Goal: Book appointment/travel/reservation

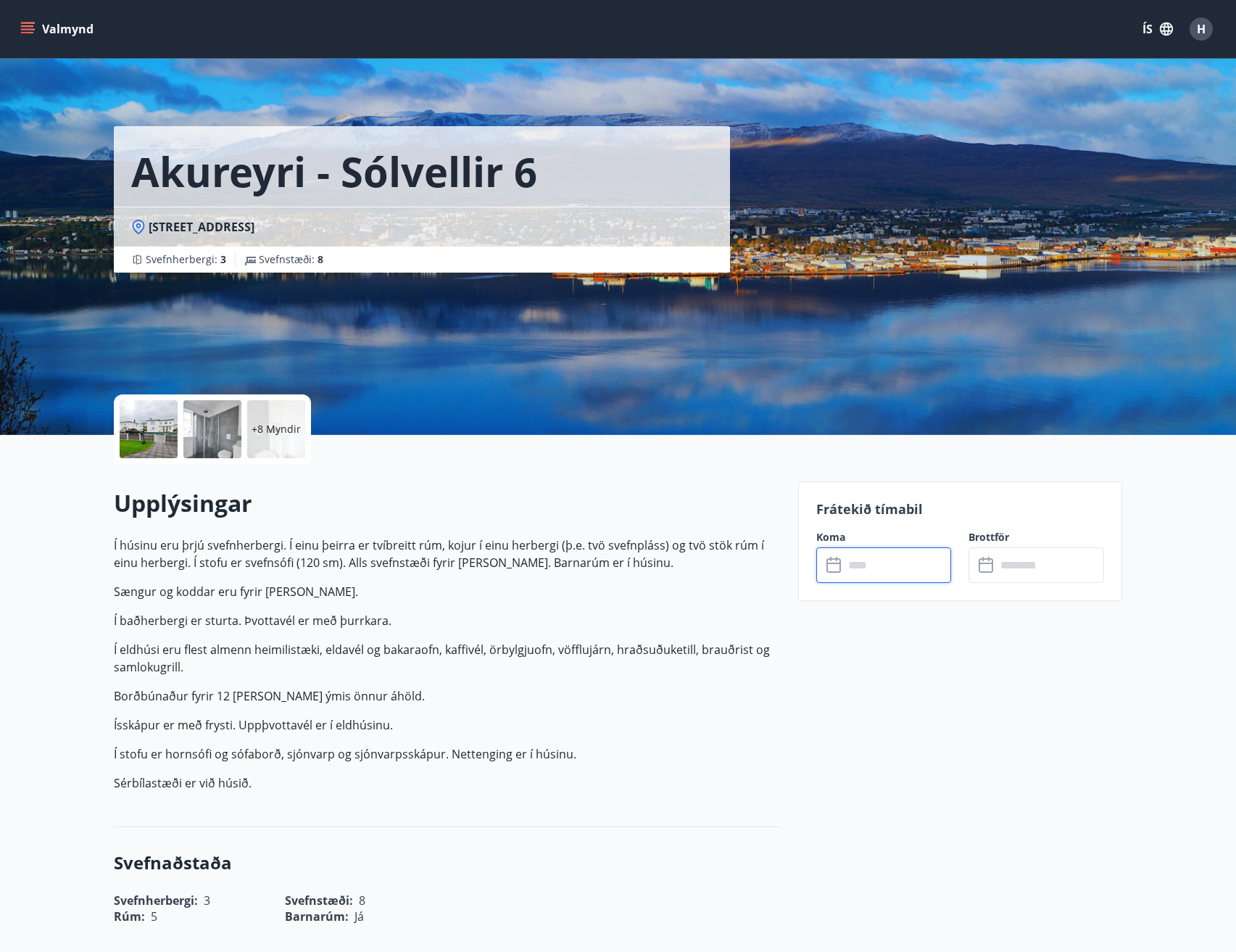
click at [851, 568] on input "text" at bounding box center [898, 565] width 108 height 36
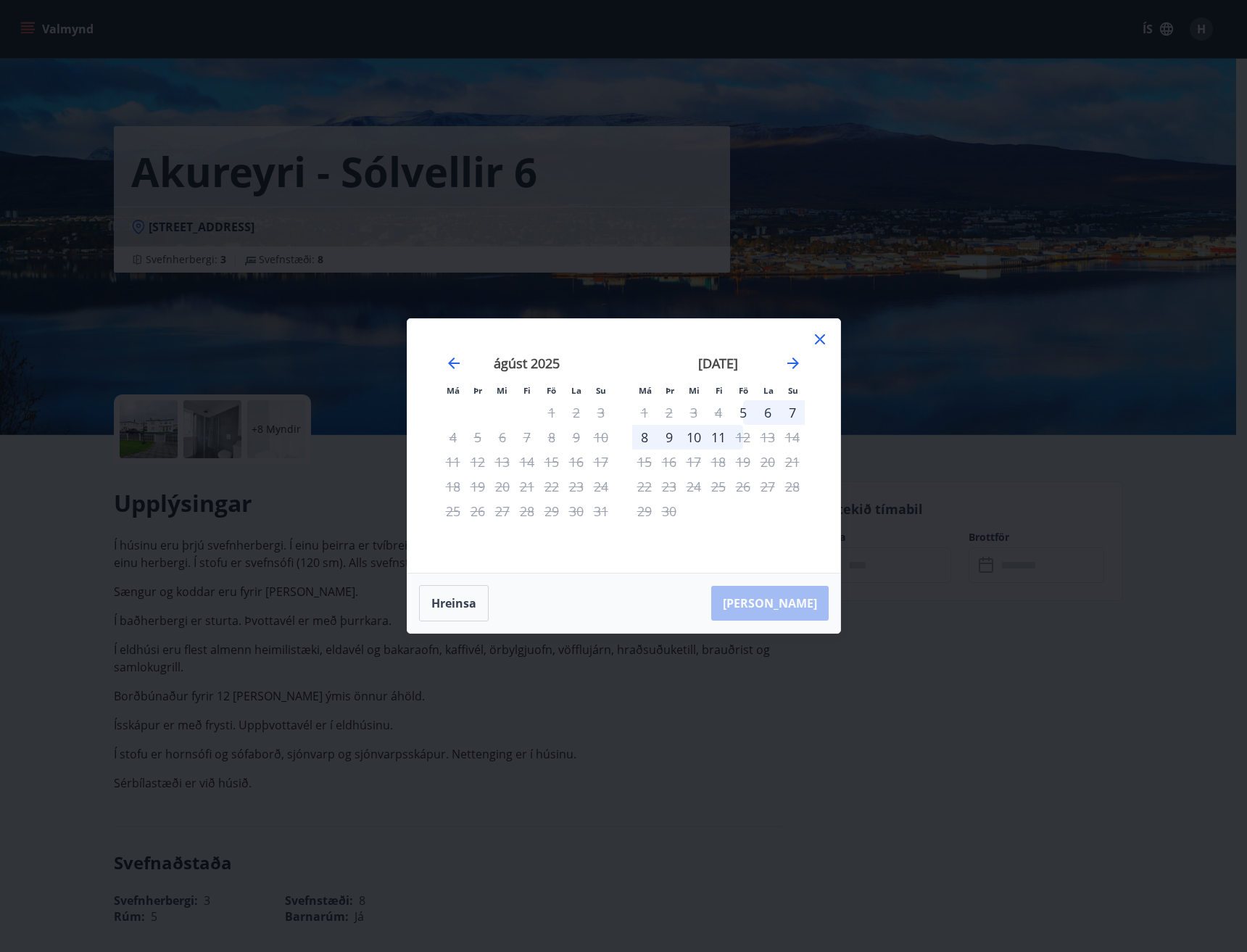
drag, startPoint x: 811, startPoint y: 341, endPoint x: 818, endPoint y: 345, distance: 8.1
click at [813, 341] on icon at bounding box center [819, 339] width 17 height 17
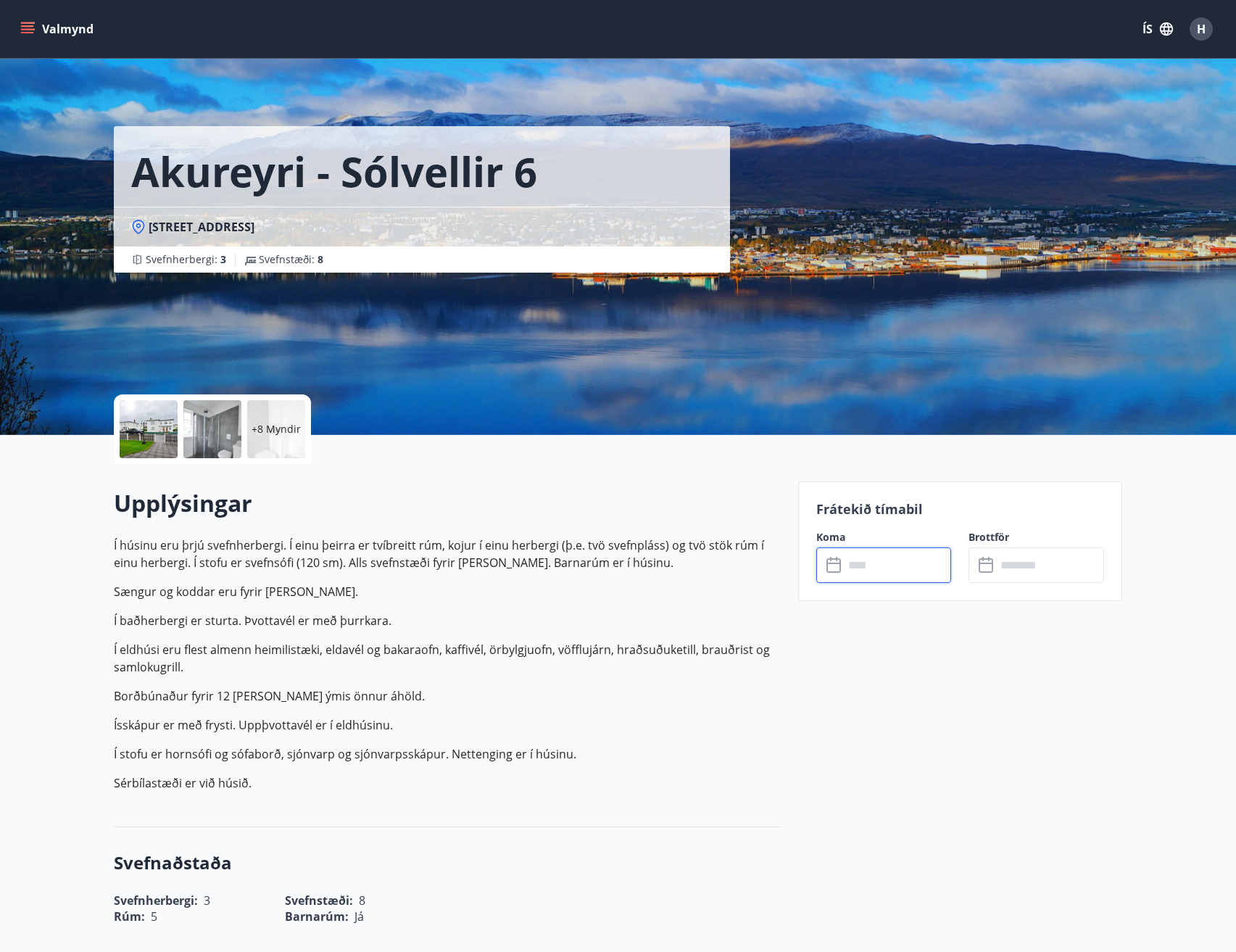
click at [80, 29] on button "Valmynd" at bounding box center [58, 28] width 81 height 27
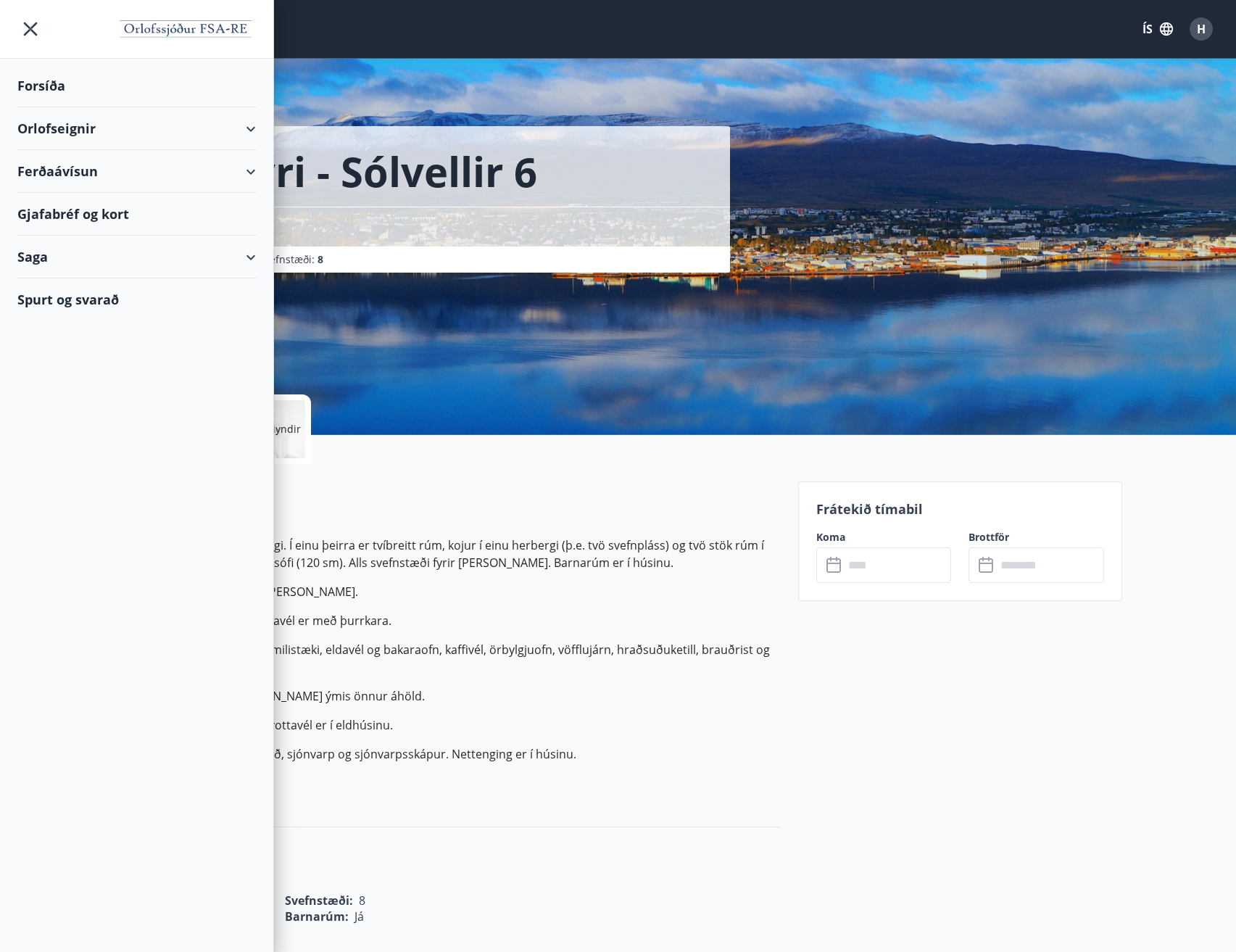
click at [50, 224] on div "Gjafabréf og kort" at bounding box center [136, 214] width 239 height 43
click at [48, 128] on div "Orlofseignir" at bounding box center [136, 128] width 239 height 43
click at [66, 166] on div "Framboð" at bounding box center [136, 165] width 215 height 30
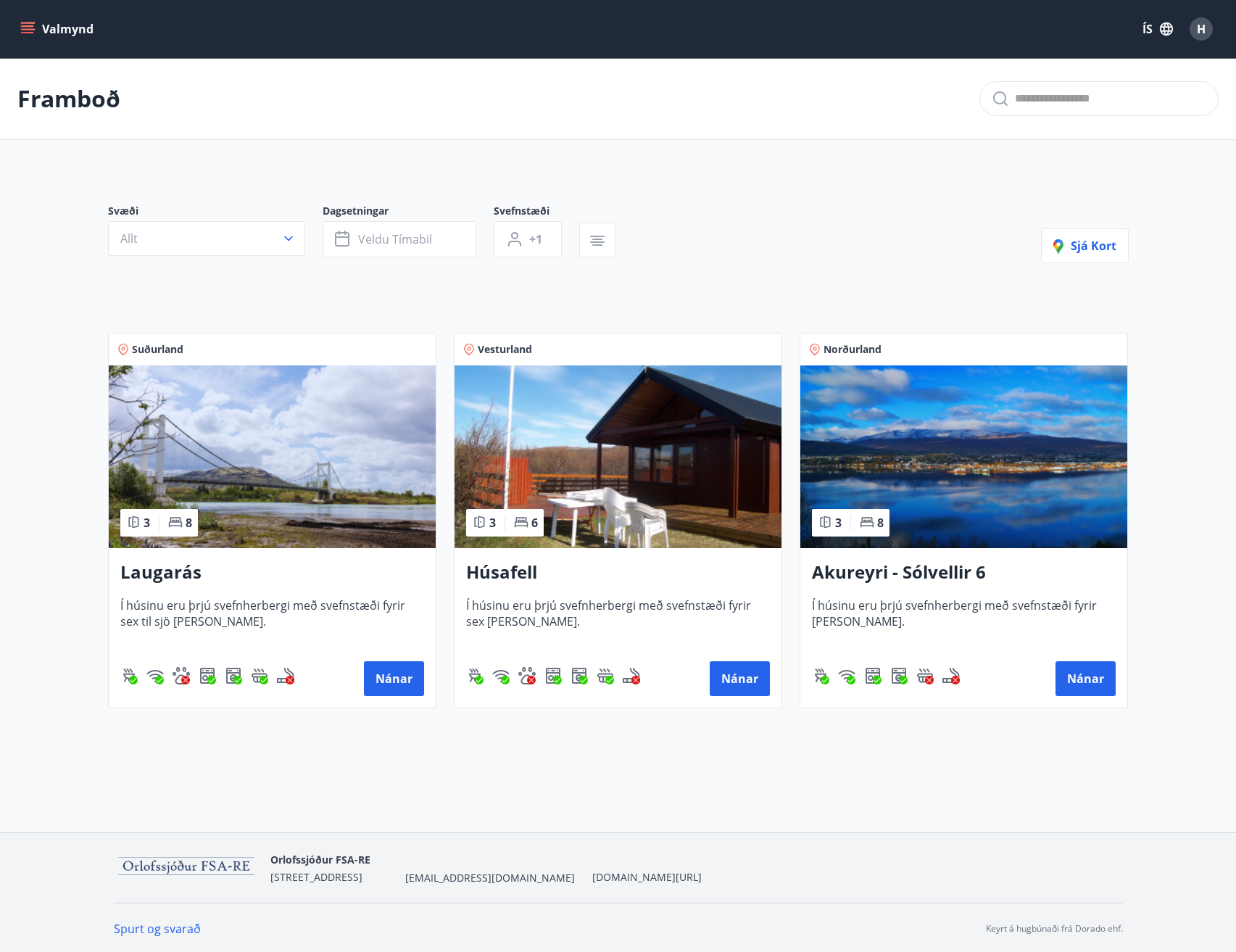
click at [981, 473] on img at bounding box center [963, 457] width 327 height 183
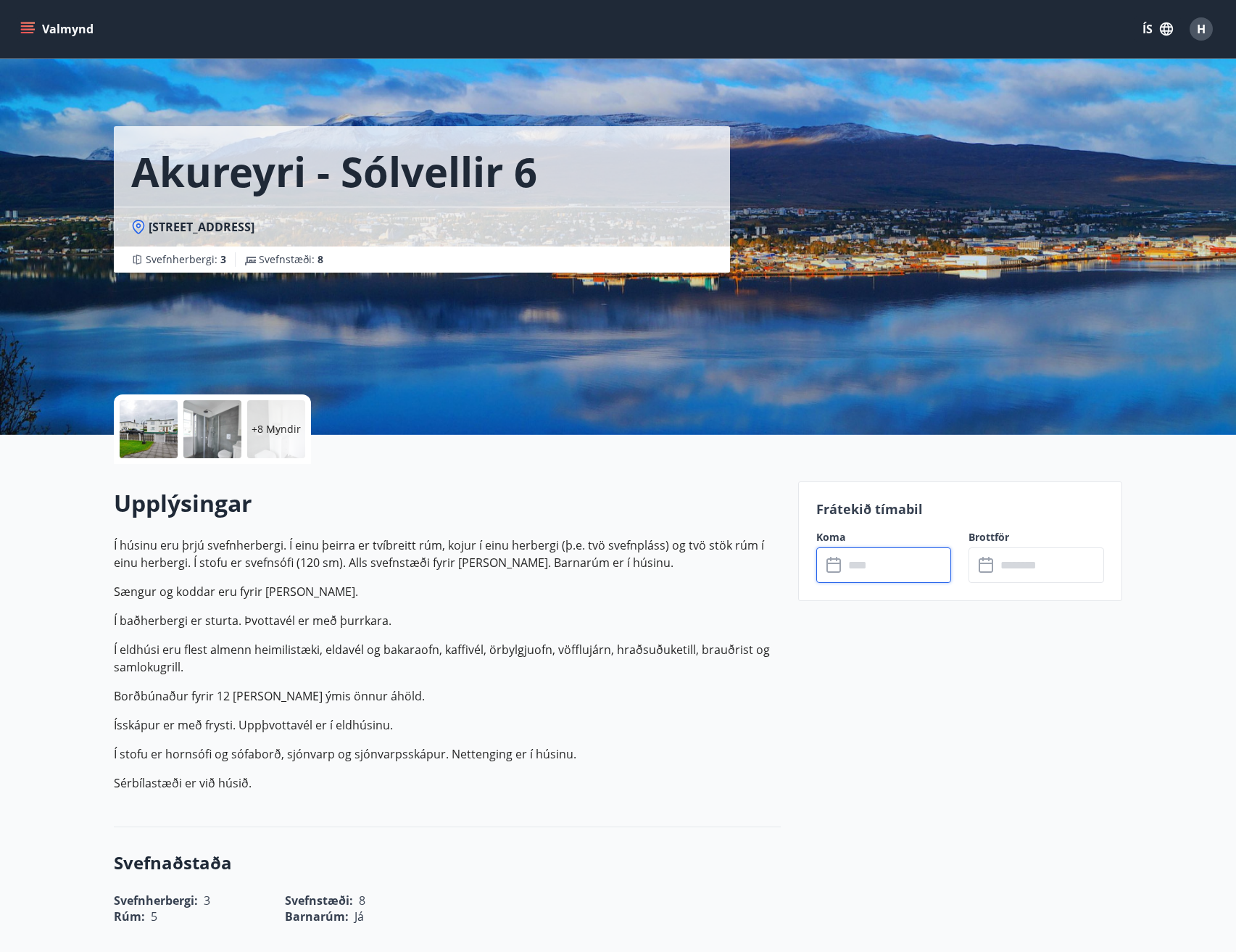
click at [908, 557] on input "text" at bounding box center [898, 565] width 108 height 36
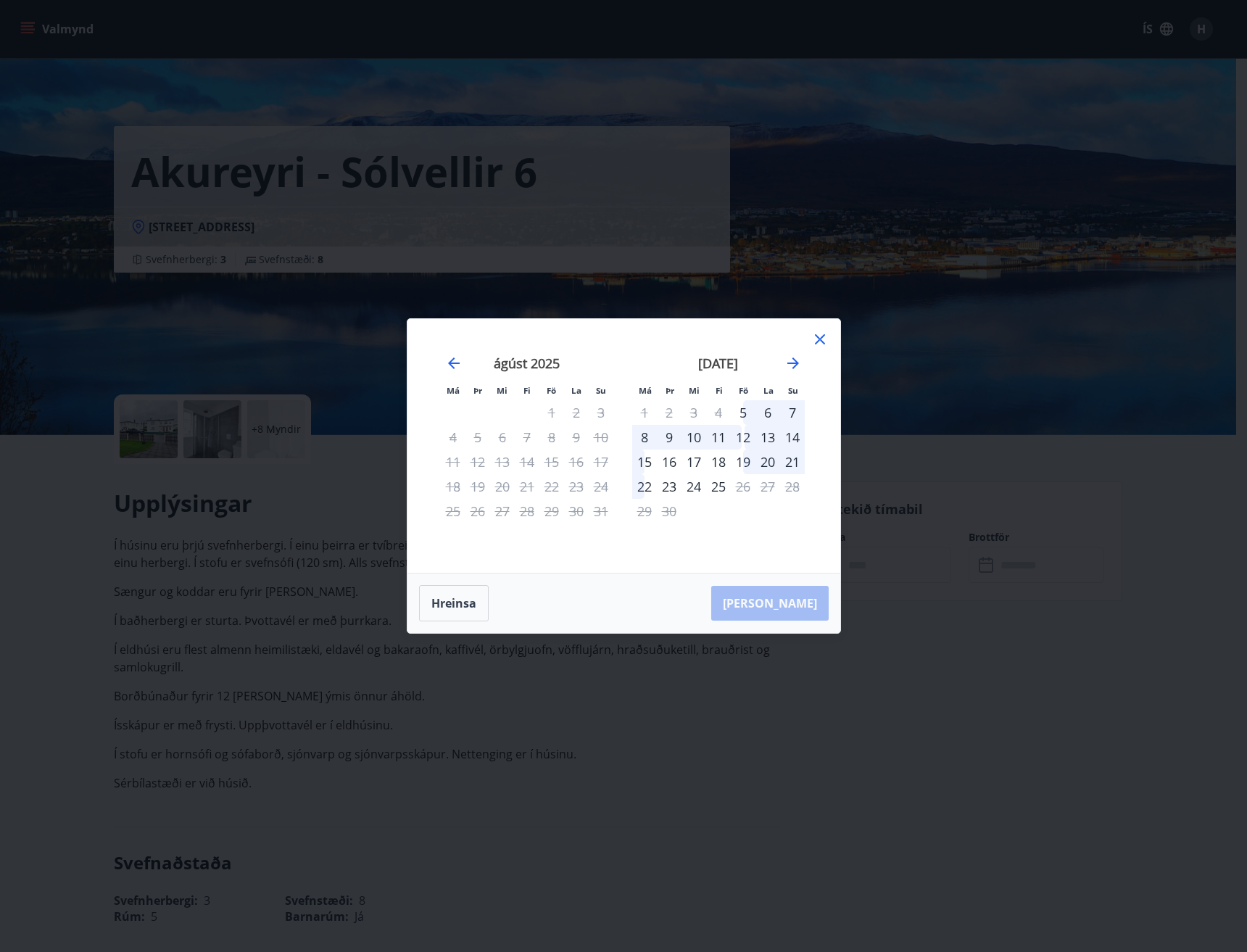
click at [639, 461] on div "15" at bounding box center [645, 461] width 25 height 25
click at [633, 458] on div "15" at bounding box center [645, 461] width 25 height 25
click at [645, 461] on div "15" at bounding box center [645, 461] width 25 height 25
click at [674, 461] on div "16" at bounding box center [668, 461] width 25 height 25
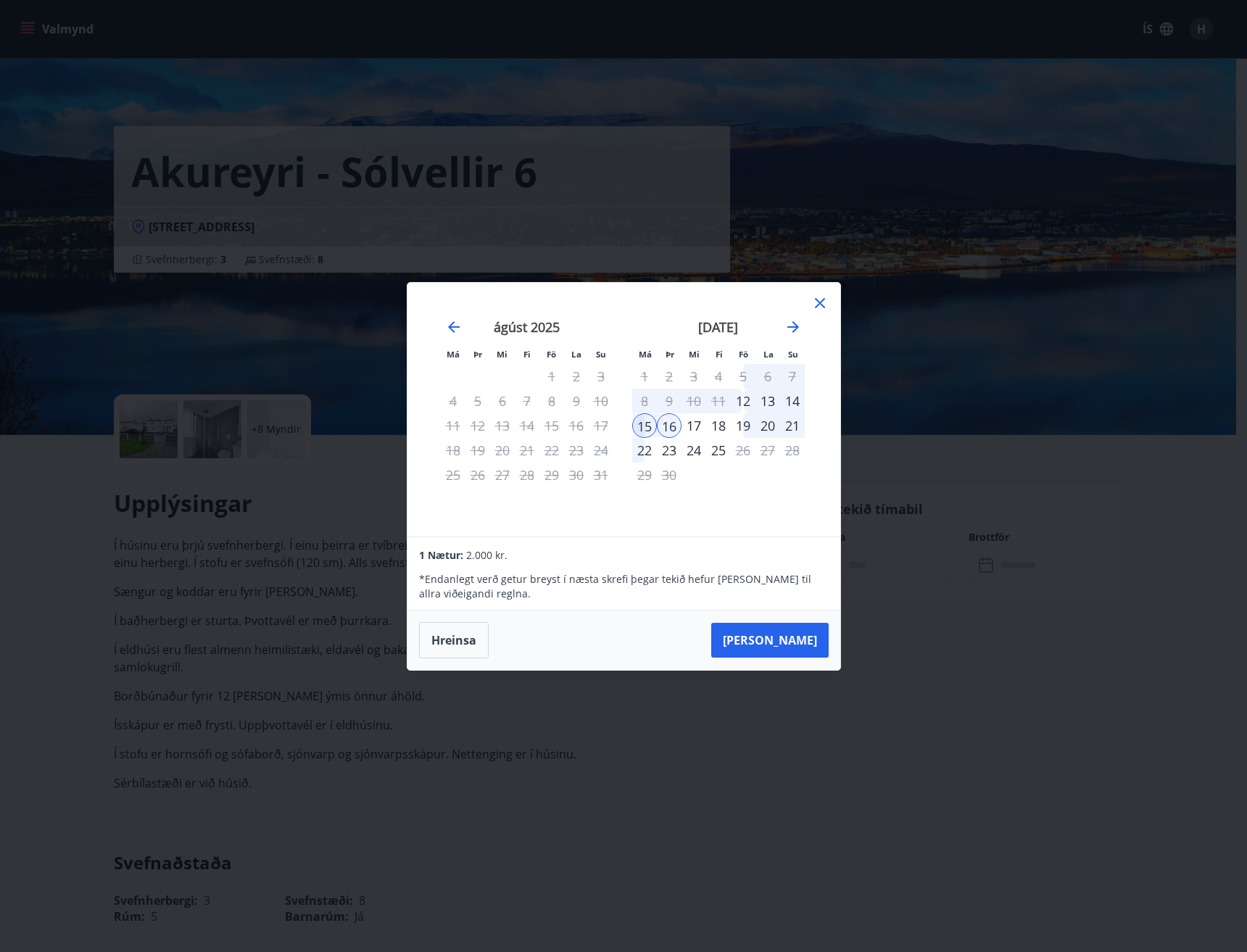
click at [813, 303] on icon at bounding box center [819, 303] width 17 height 17
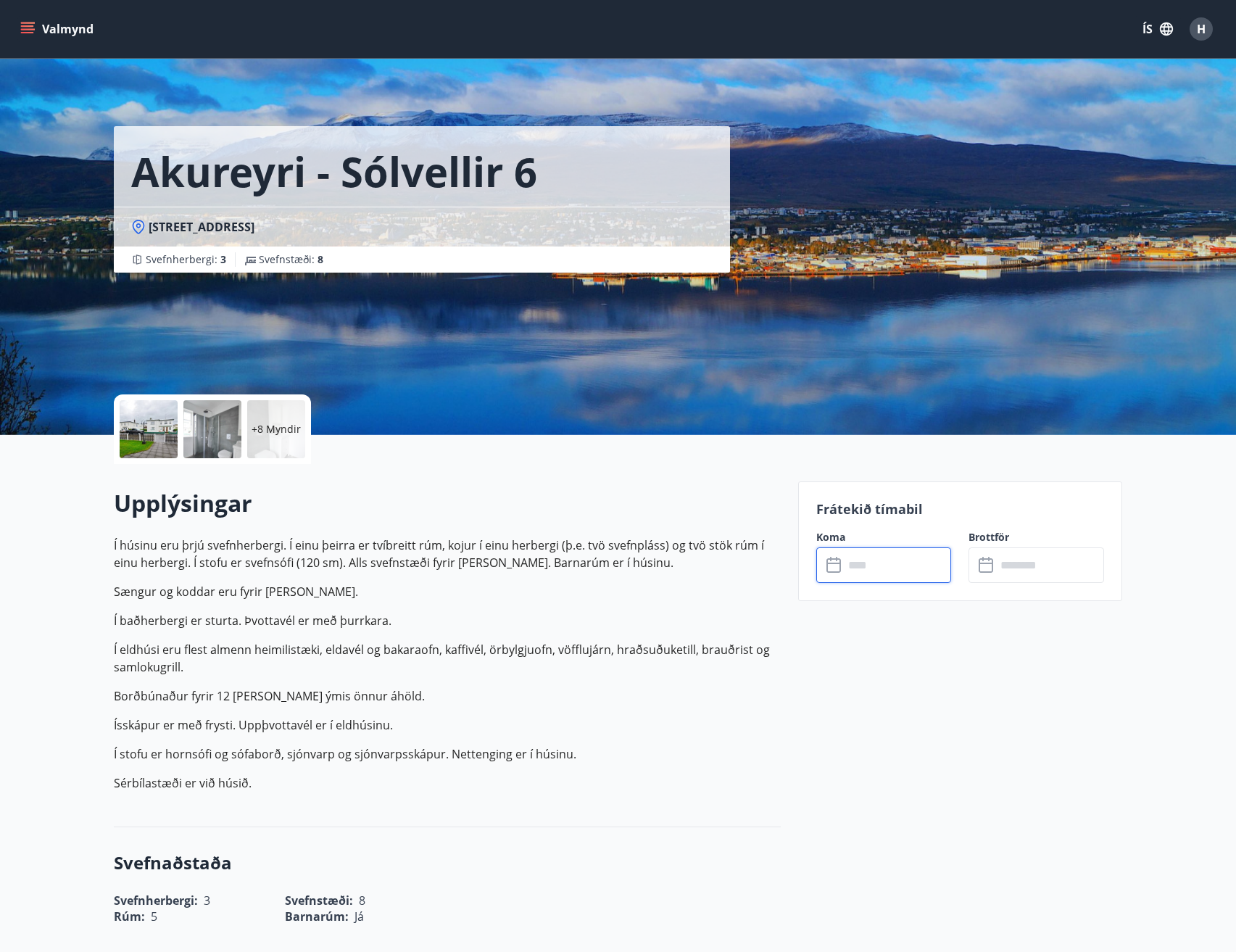
click at [886, 556] on input "text" at bounding box center [898, 565] width 108 height 36
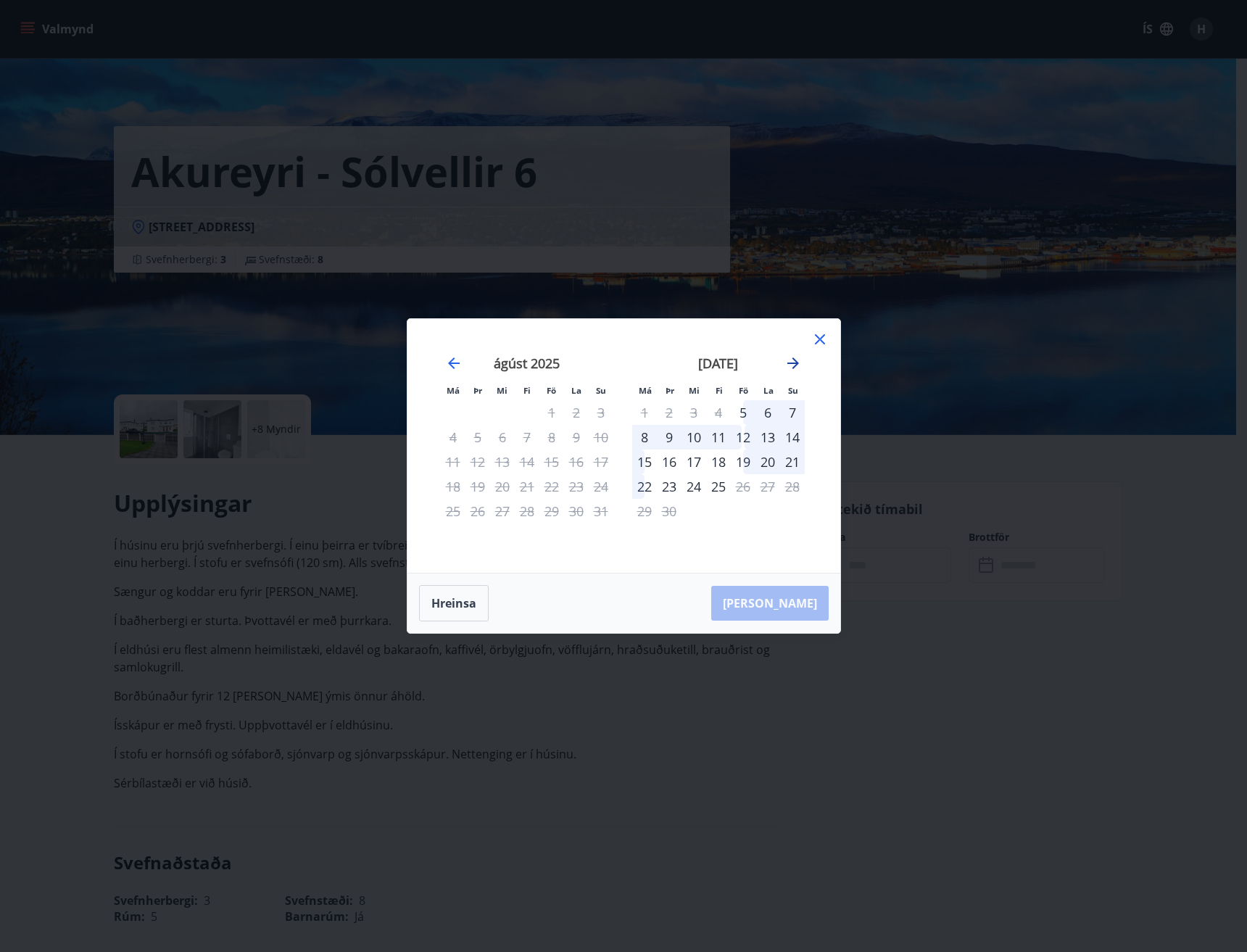
click at [790, 357] on icon "Move forward to switch to the next month." at bounding box center [793, 362] width 17 height 17
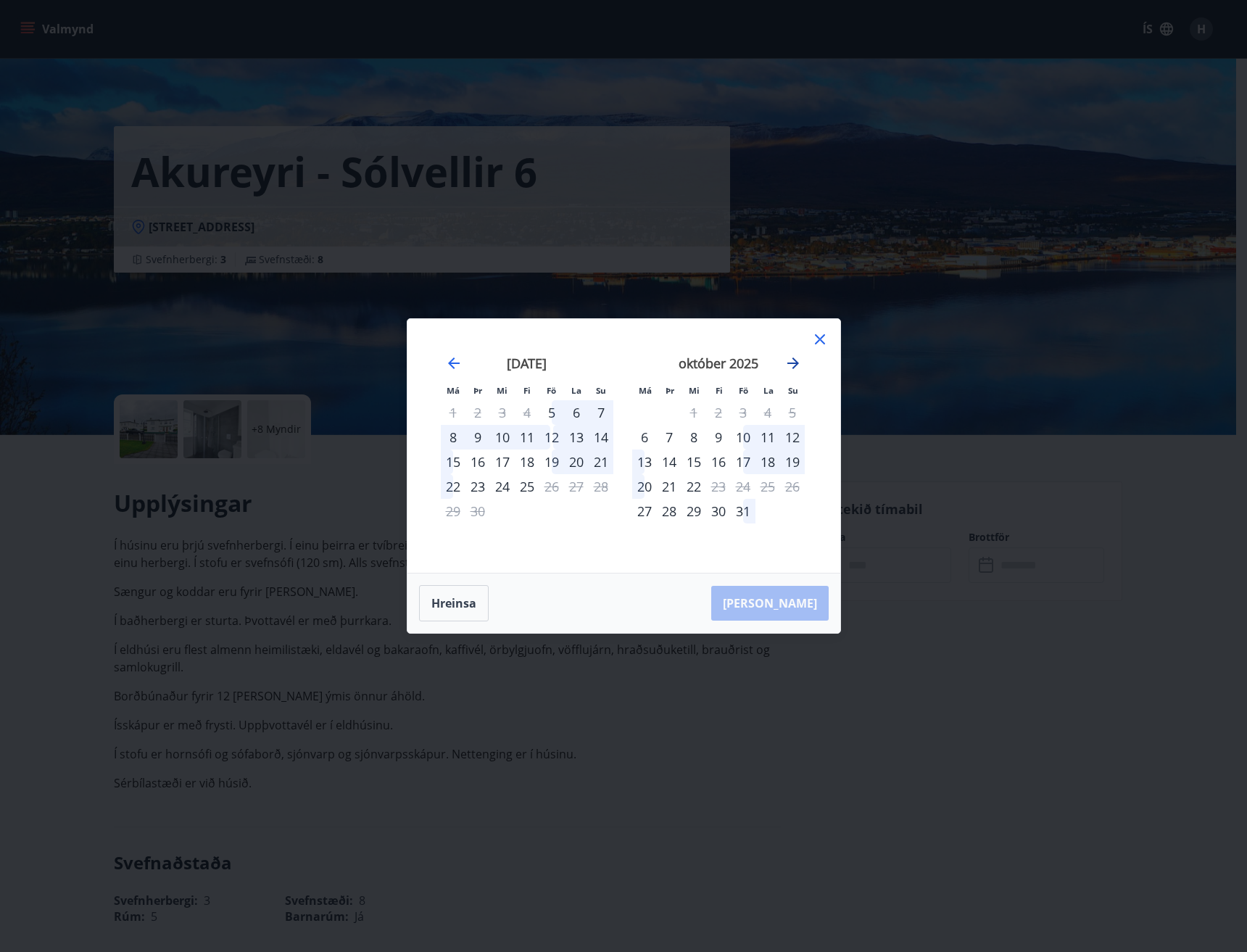
click at [790, 366] on icon "Move forward to switch to the next month." at bounding box center [793, 362] width 17 height 17
click at [792, 366] on icon "Move forward to switch to the next month." at bounding box center [793, 362] width 17 height 17
click at [452, 358] on icon "Move backward to switch to the previous month." at bounding box center [453, 362] width 17 height 17
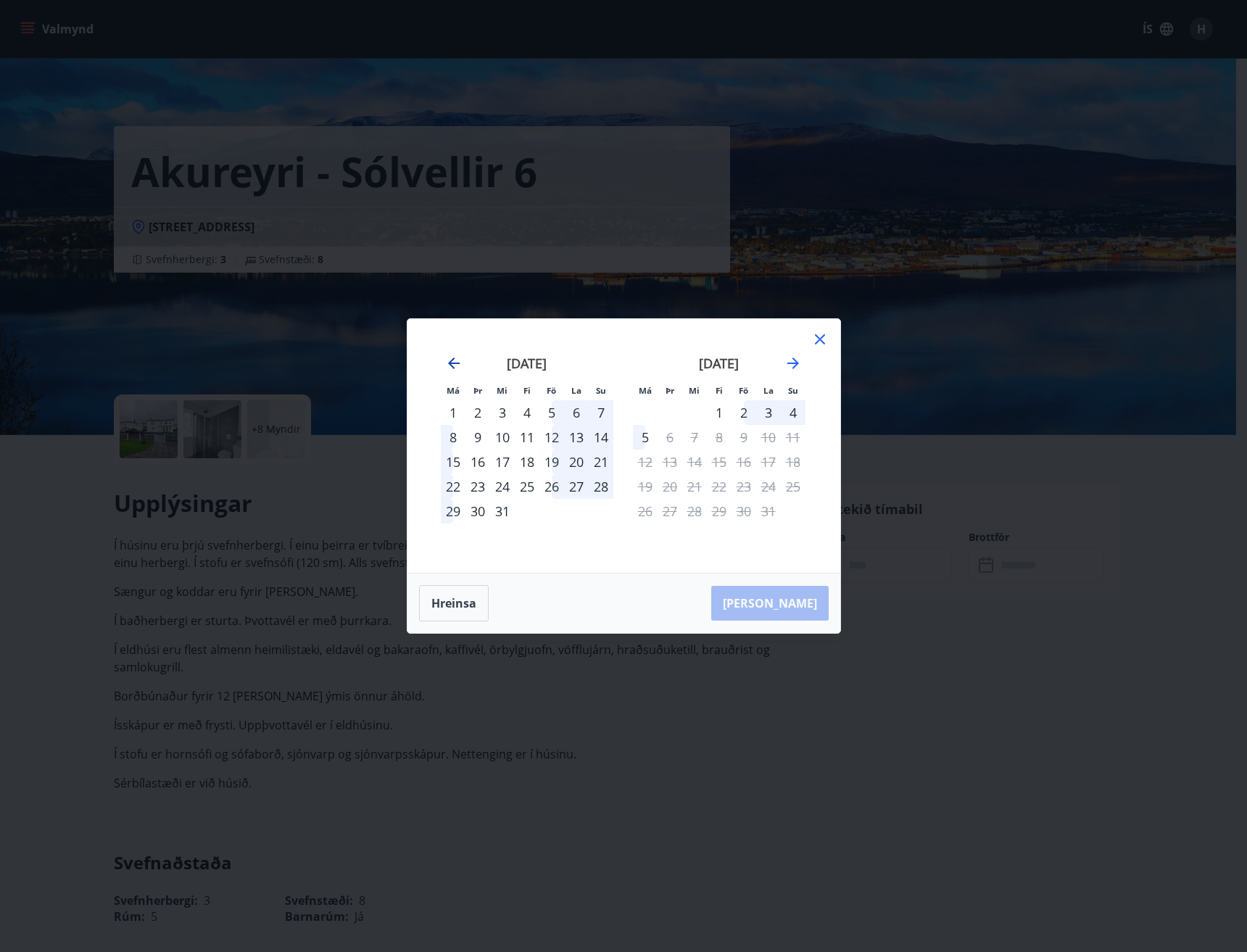
click at [452, 358] on icon "Move backward to switch to the previous month." at bounding box center [453, 362] width 17 height 17
click at [452, 355] on icon "Move backward to switch to the previous month." at bounding box center [453, 362] width 17 height 17
click at [531, 462] on div "18" at bounding box center [526, 461] width 25 height 25
click at [599, 461] on div "21" at bounding box center [601, 461] width 25 height 25
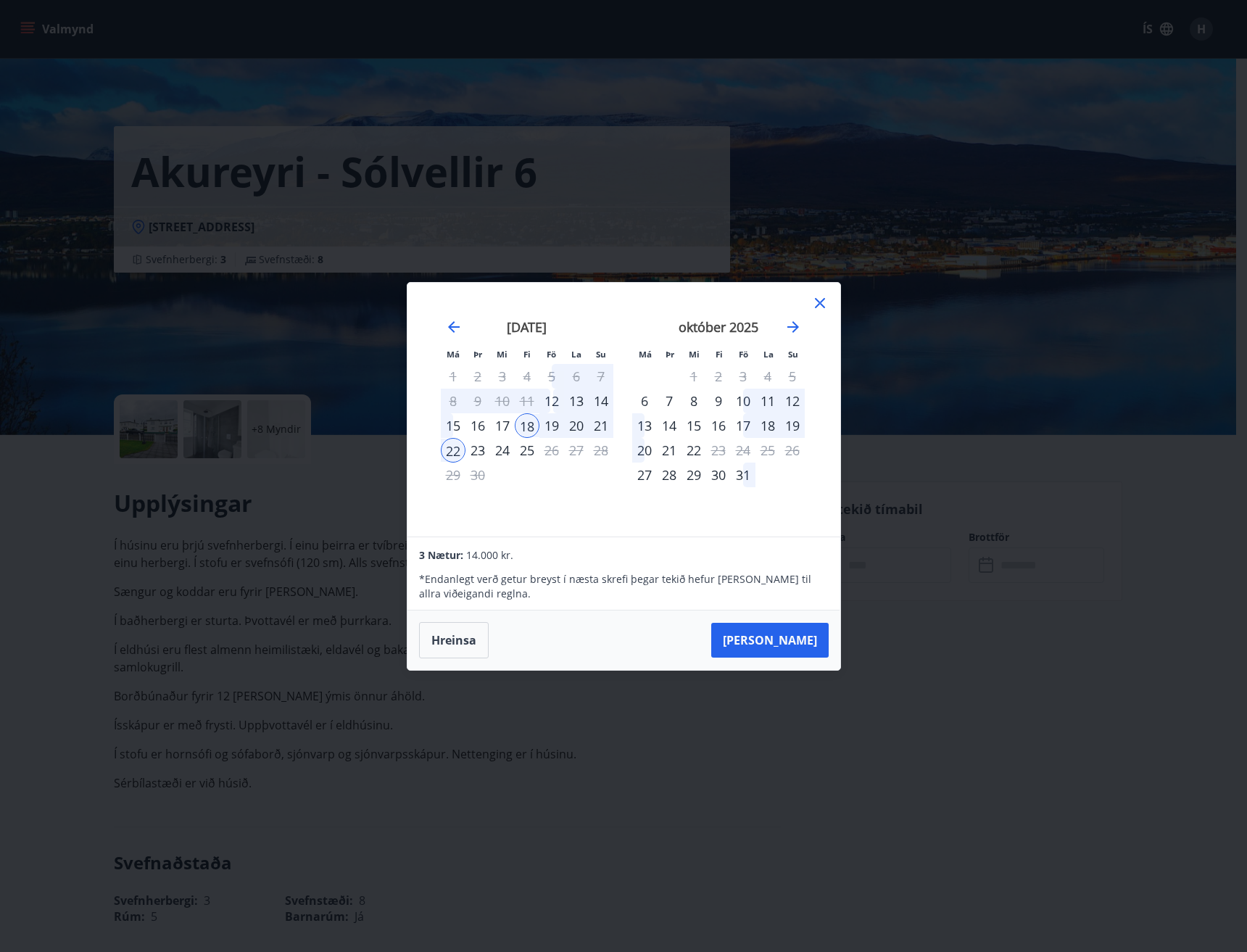
click at [596, 429] on div "21" at bounding box center [601, 425] width 25 height 25
click at [781, 642] on button "[PERSON_NAME]" at bounding box center [770, 640] width 117 height 35
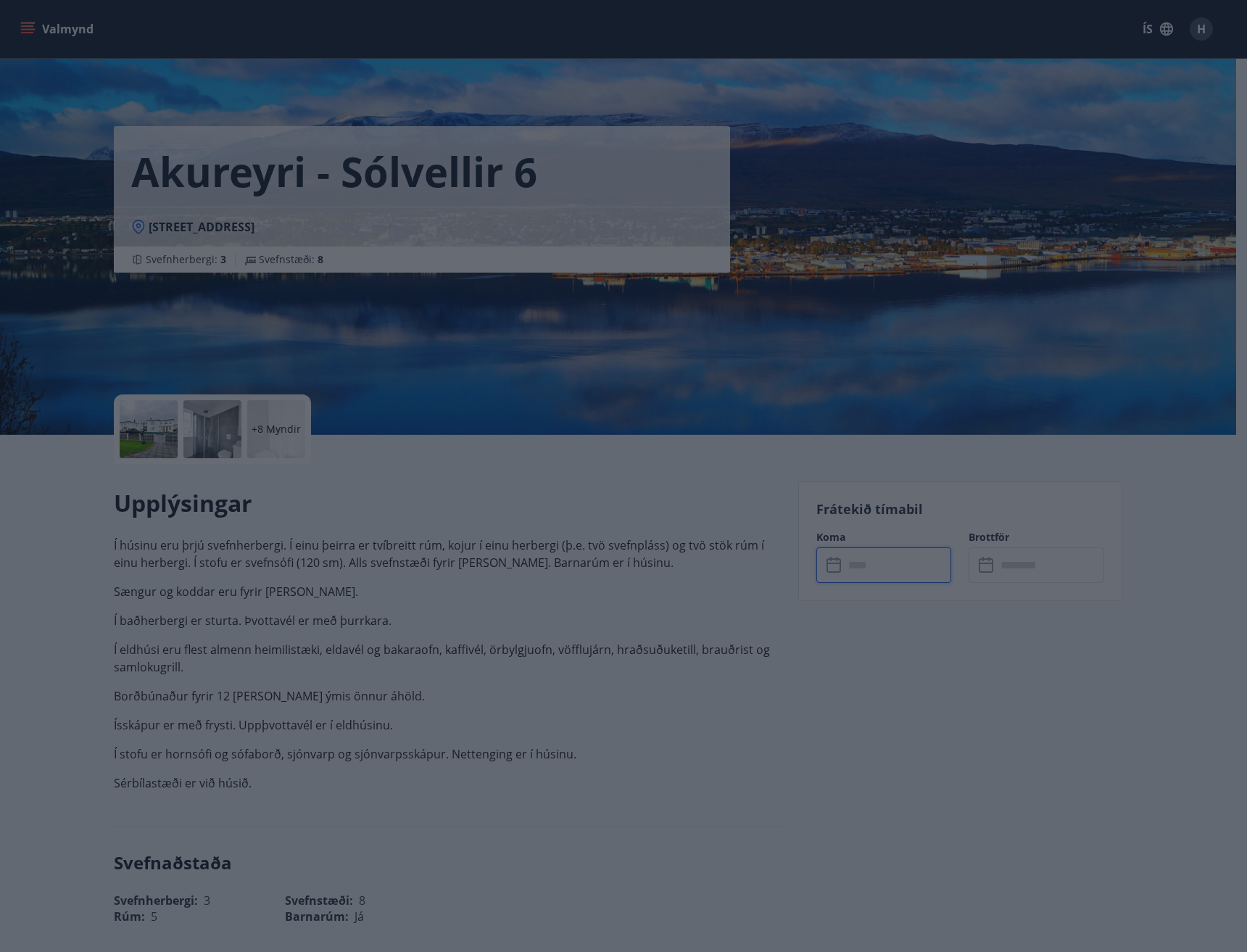
type input "******"
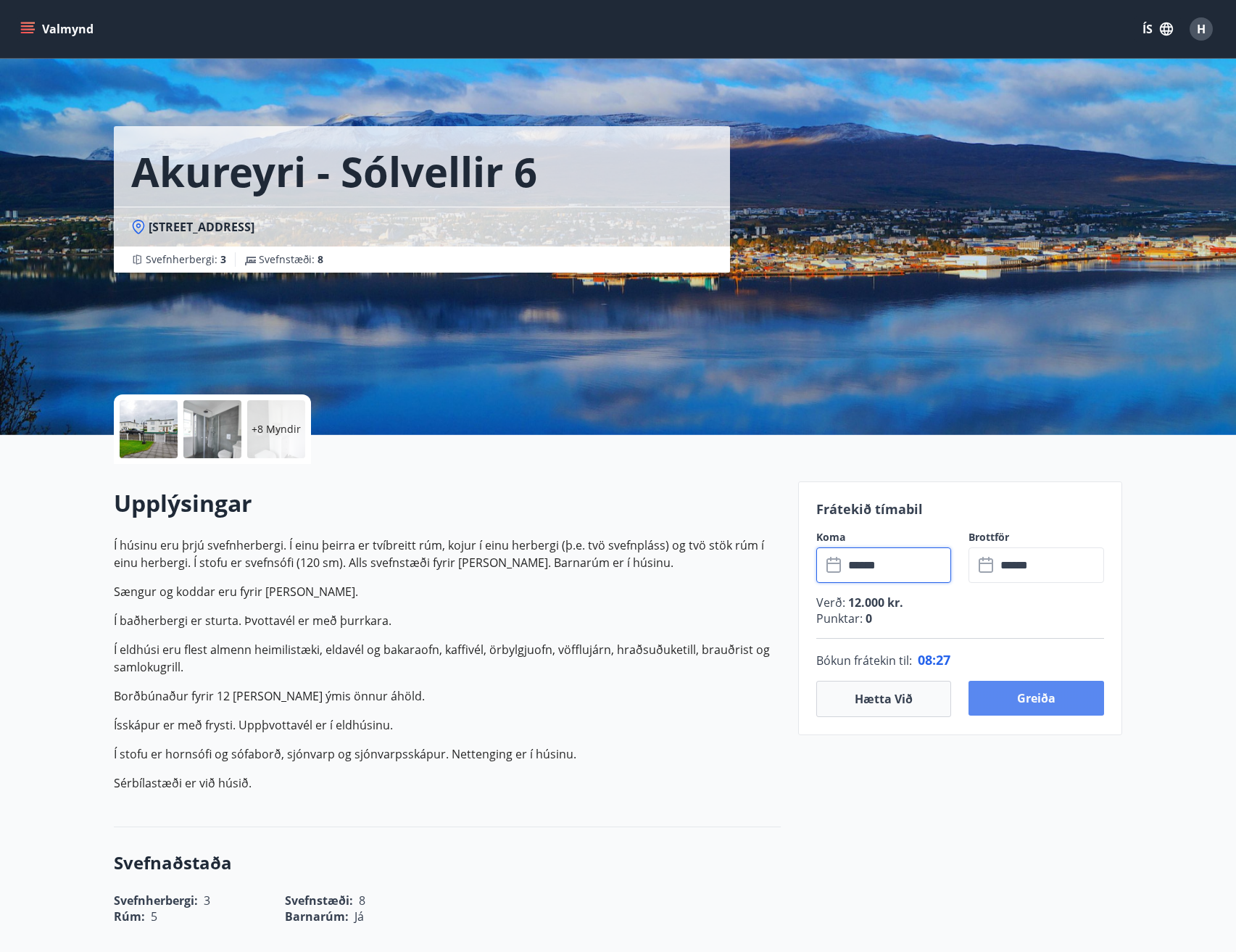
click at [1055, 703] on button "Greiða" at bounding box center [1036, 698] width 136 height 35
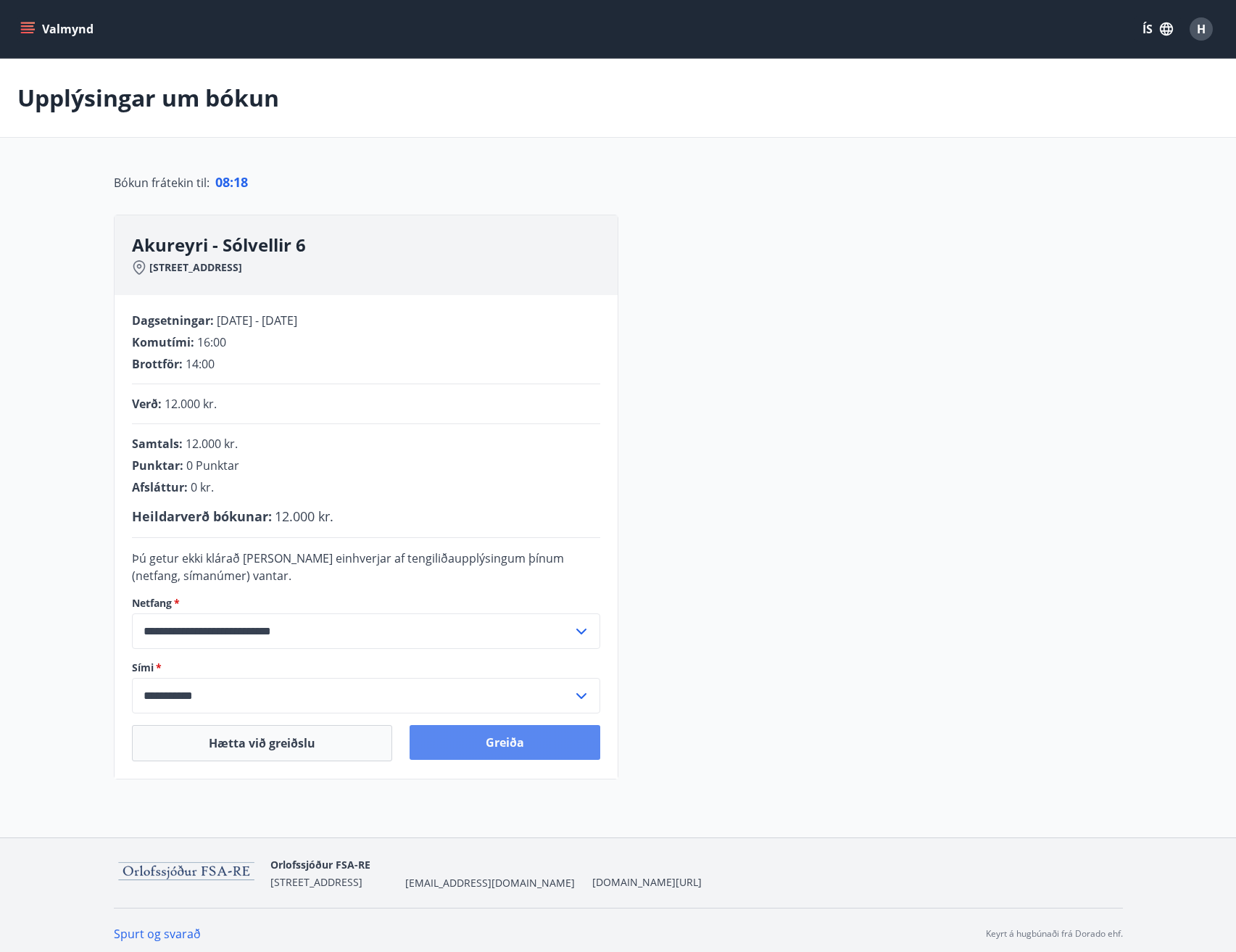
click at [502, 744] on button "Greiða" at bounding box center [504, 742] width 190 height 35
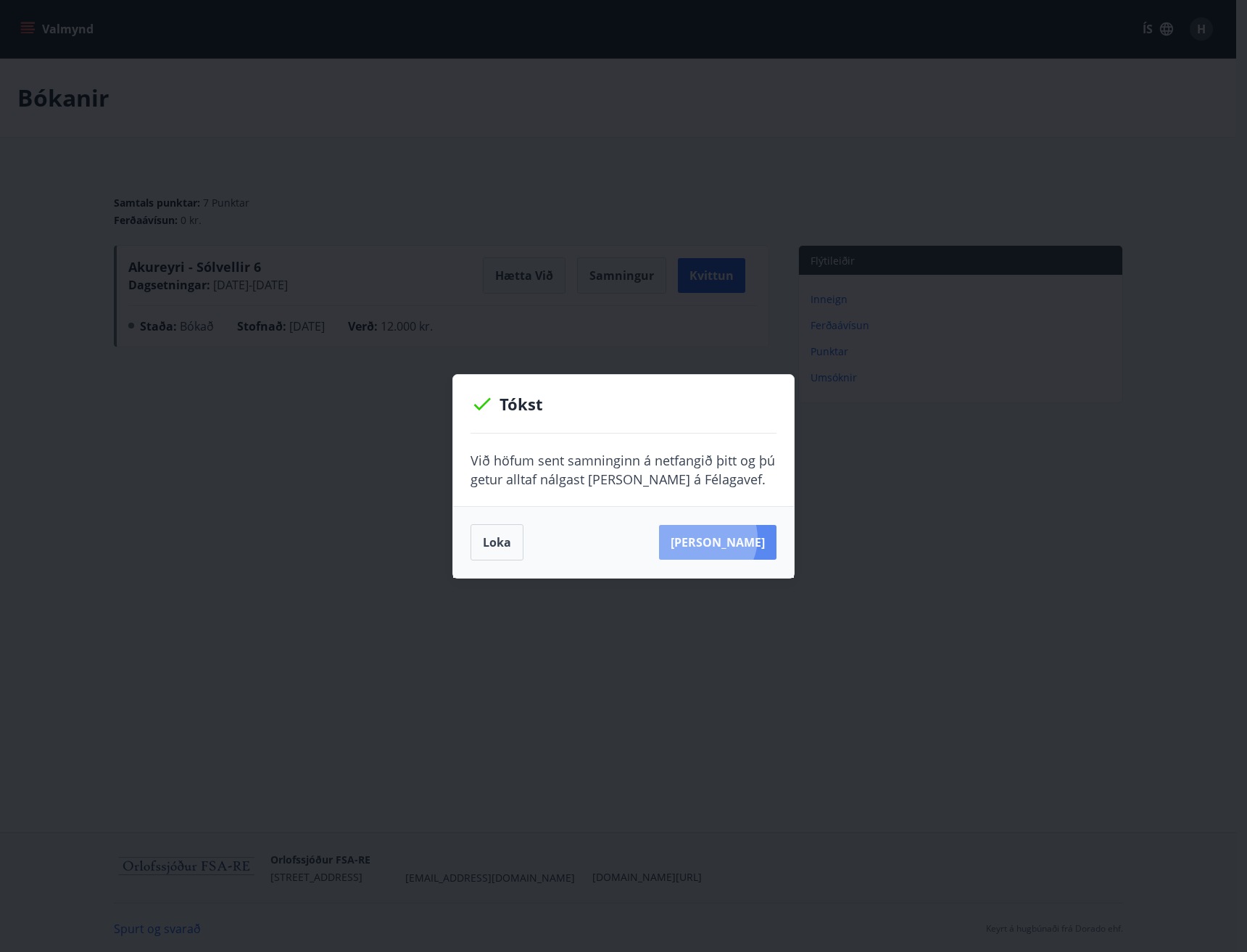
click at [726, 538] on button "Sjá samning" at bounding box center [718, 542] width 117 height 35
